Goal: Task Accomplishment & Management: Use online tool/utility

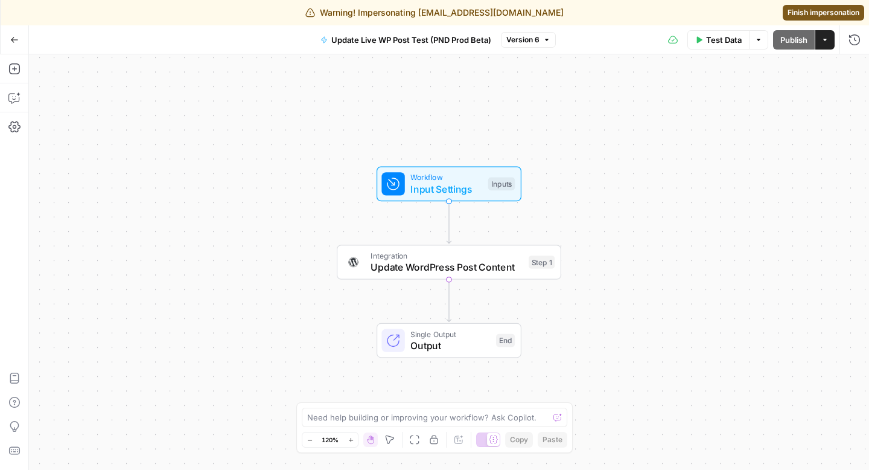
click at [716, 43] on span "Test Data" at bounding box center [724, 40] width 36 height 12
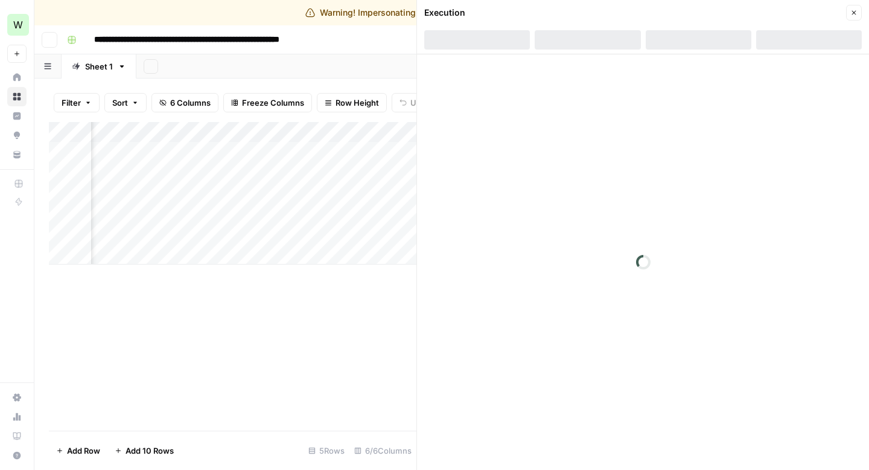
scroll to position [0, 392]
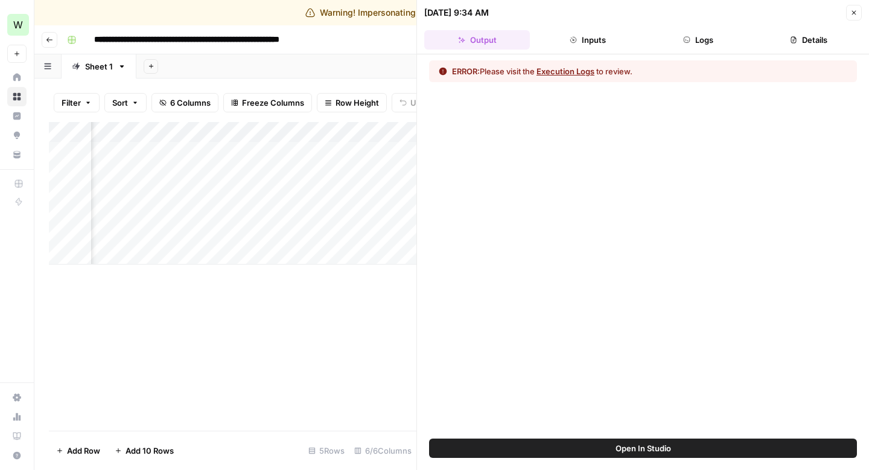
click at [827, 42] on button "Details" at bounding box center [810, 39] width 106 height 19
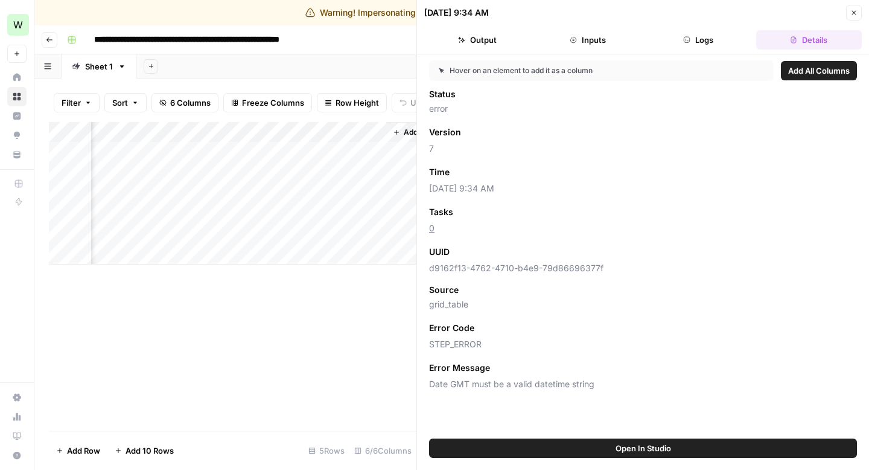
scroll to position [0, 820]
click at [645, 449] on span "Open In Studio" at bounding box center [644, 448] width 56 height 12
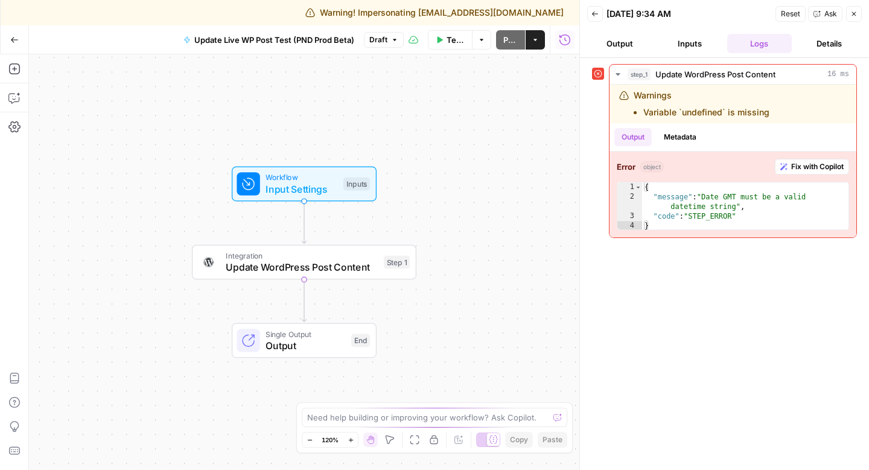
click at [349, 263] on span "Update WordPress Post Content" at bounding box center [302, 267] width 152 height 14
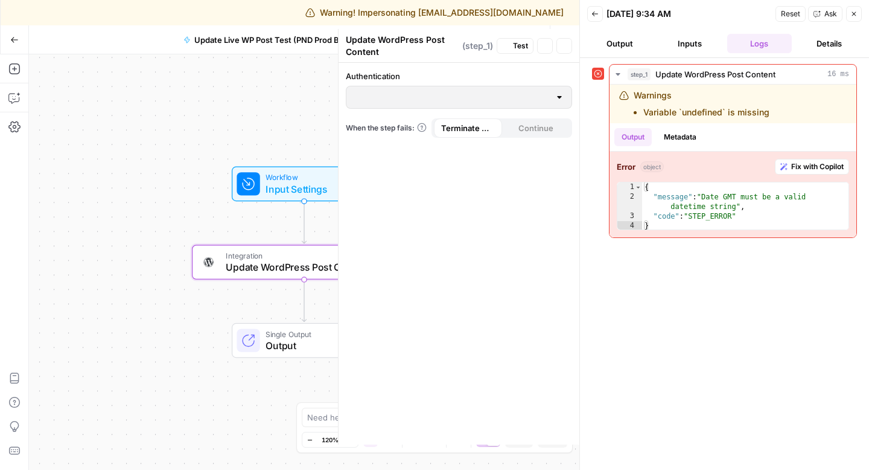
type input "PND Wordpress (Prod)"
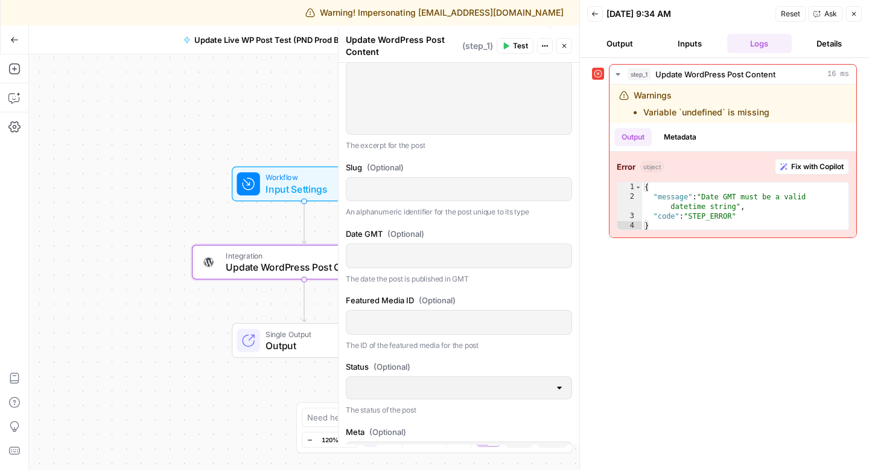
scroll to position [516, 0]
type textarea "**********"
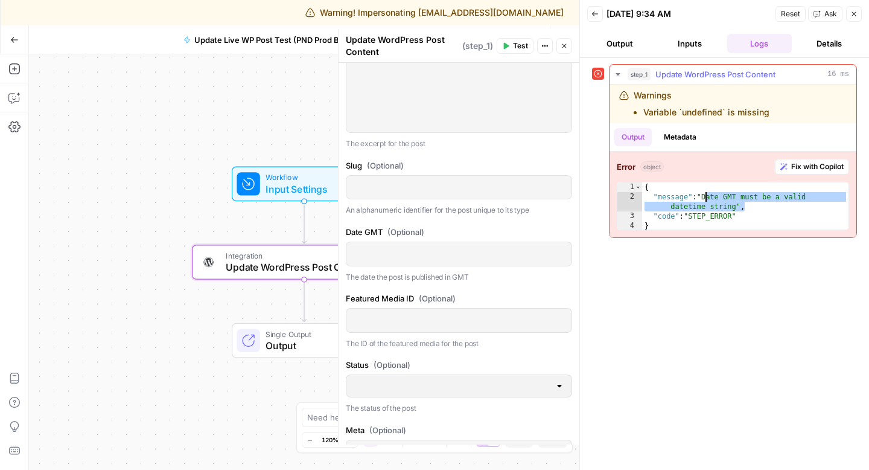
drag, startPoint x: 748, startPoint y: 203, endPoint x: 706, endPoint y: 197, distance: 42.2
click at [706, 197] on div "{ "message" : "Date GMT must be a valid datetime string" , "code" : "STEP_ERROR…" at bounding box center [745, 216] width 207 height 68
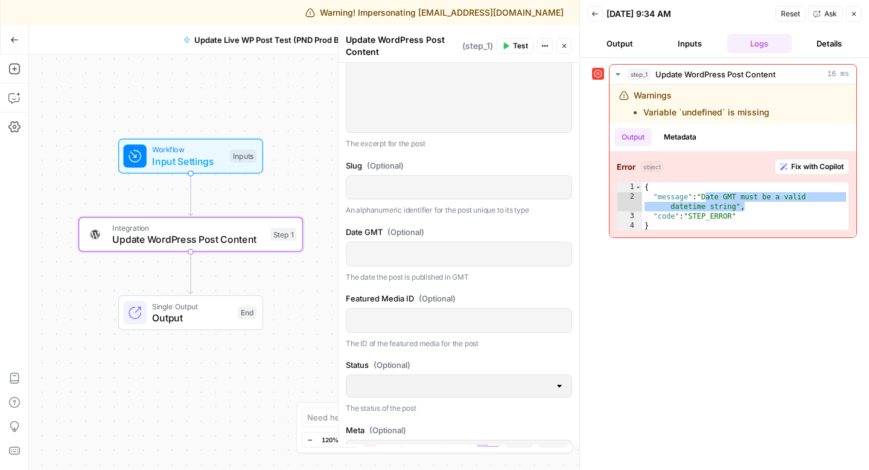
drag, startPoint x: 286, startPoint y: 135, endPoint x: 173, endPoint y: 107, distance: 116.9
click at [173, 107] on div "Workflow Input Settings Inputs Integration Update WordPress Post Content Step 1…" at bounding box center [304, 261] width 551 height 415
click at [751, 210] on div "{ "message" : "Date GMT must be a valid datetime string" , "code" : "STEP_ERROR…" at bounding box center [745, 216] width 207 height 68
drag, startPoint x: 745, startPoint y: 206, endPoint x: 706, endPoint y: 199, distance: 39.3
click at [706, 199] on div "{ "message" : "Date GMT must be a valid datetime string" , "code" : "STEP_ERROR…" at bounding box center [745, 216] width 207 height 68
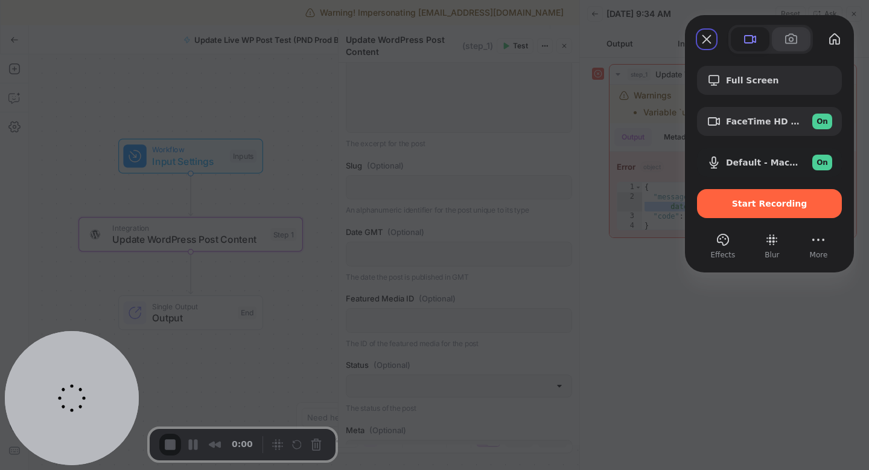
click at [785, 47] on button at bounding box center [791, 39] width 39 height 24
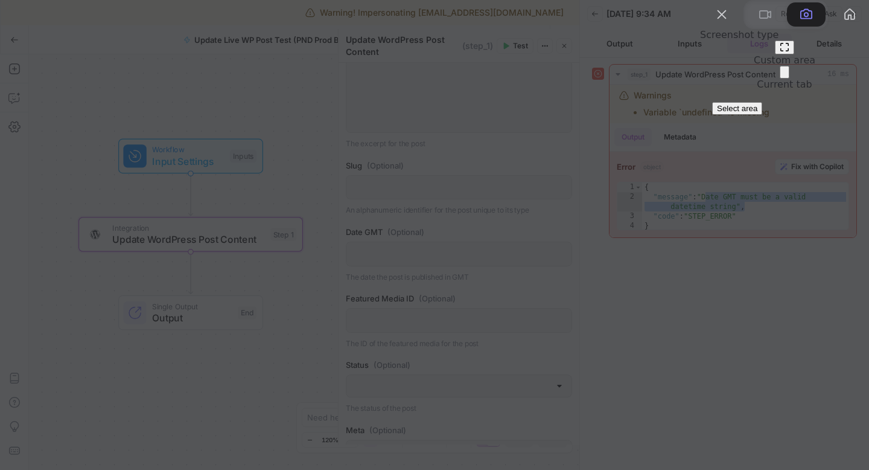
click at [755, 113] on span "Select area" at bounding box center [737, 108] width 40 height 9
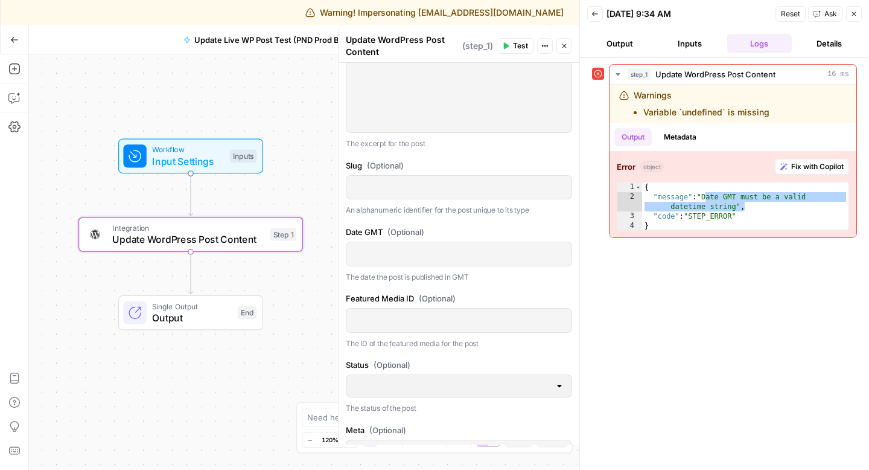
drag, startPoint x: 30, startPoint y: 1, endPoint x: 869, endPoint y: 458, distance: 955.7
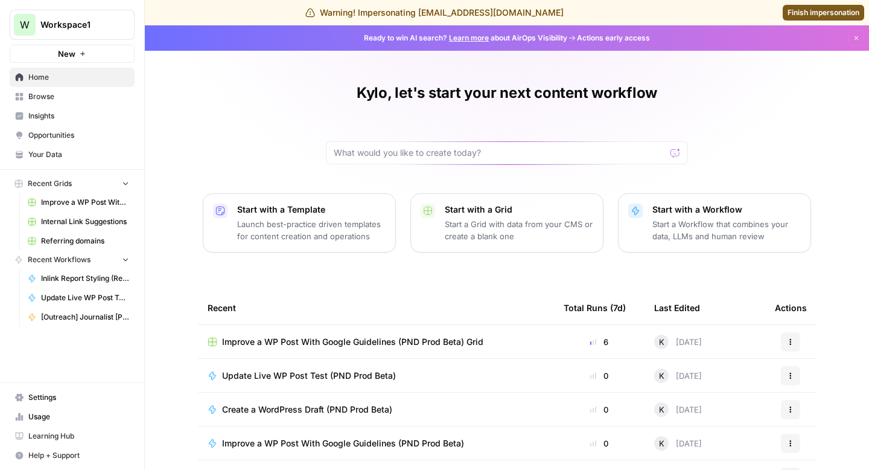
click at [830, 13] on span "Finish impersonation" at bounding box center [824, 12] width 72 height 11
